Goal: Information Seeking & Learning: Learn about a topic

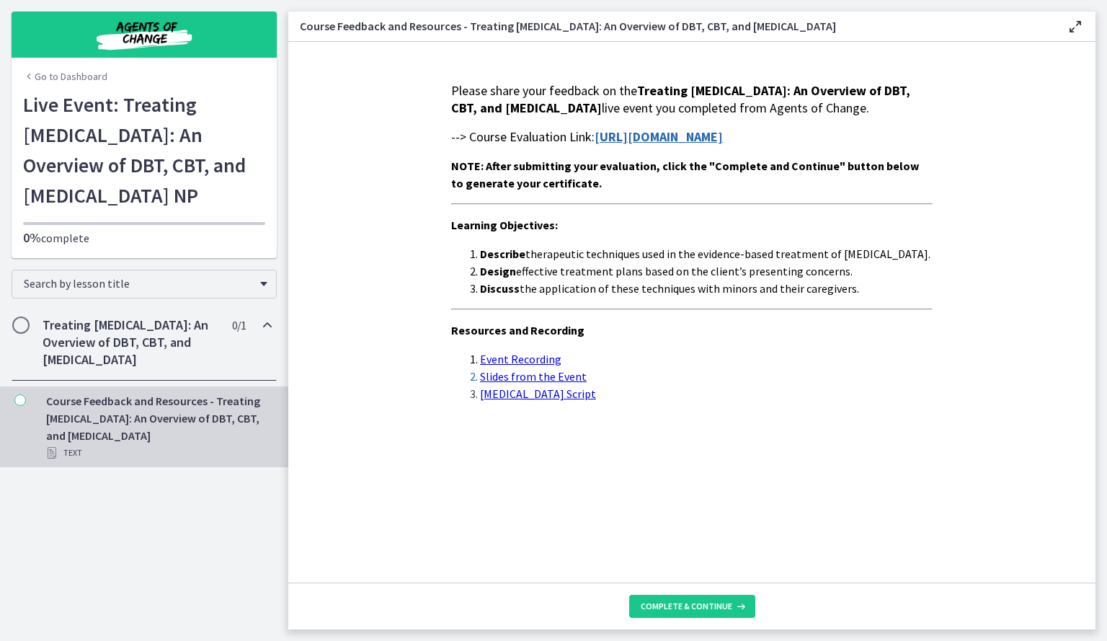
click at [186, 442] on div "Course Feedback and Resources - Treating [MEDICAL_DATA]: An Overview of DBT, CB…" at bounding box center [158, 426] width 225 height 69
click at [651, 609] on span "Complete & continue" at bounding box center [687, 606] width 92 height 12
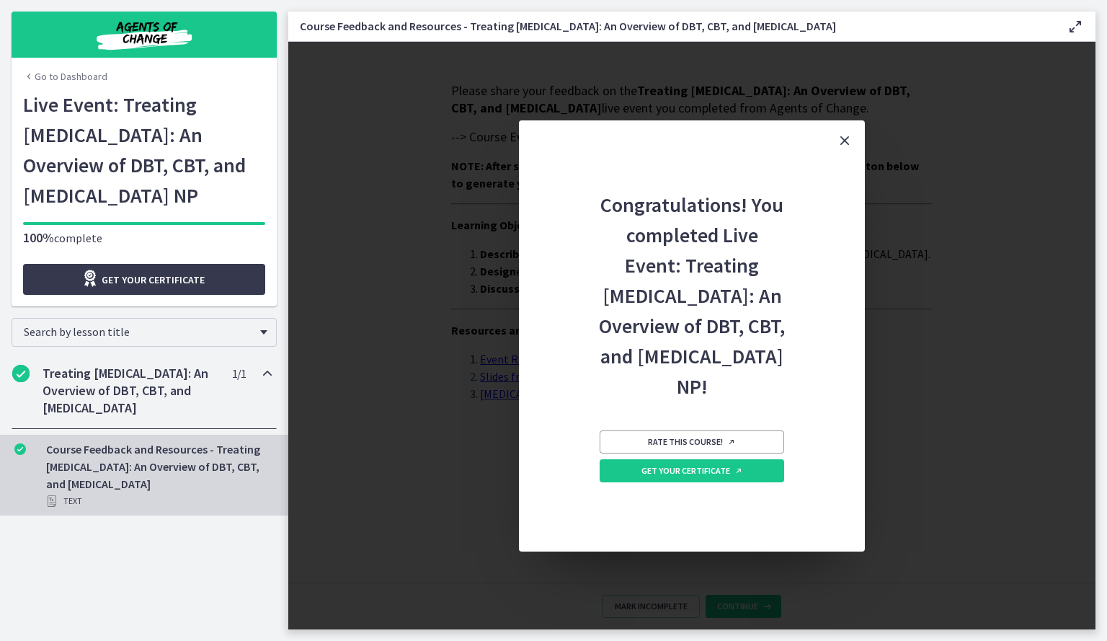
click at [840, 132] on icon "Close" at bounding box center [844, 140] width 17 height 17
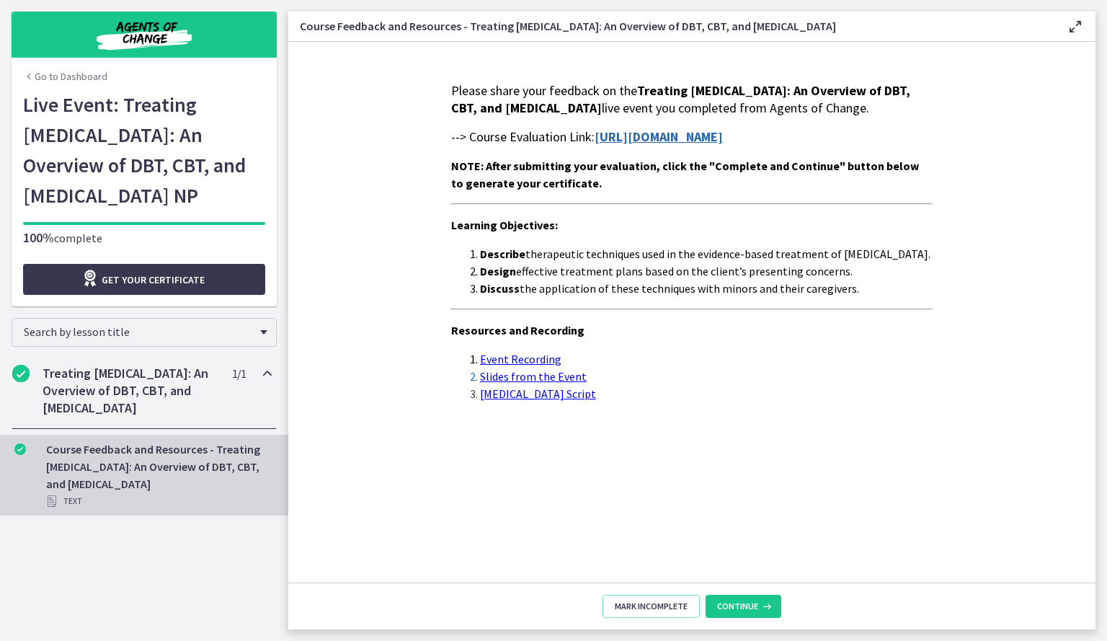
click at [698, 145] on strong "[URL][DOMAIN_NAME]" at bounding box center [659, 136] width 128 height 17
click at [738, 605] on span "Continue" at bounding box center [737, 606] width 41 height 12
click at [190, 282] on span "Get your certificate" at bounding box center [153, 279] width 103 height 17
